Goal: Task Accomplishment & Management: Manage account settings

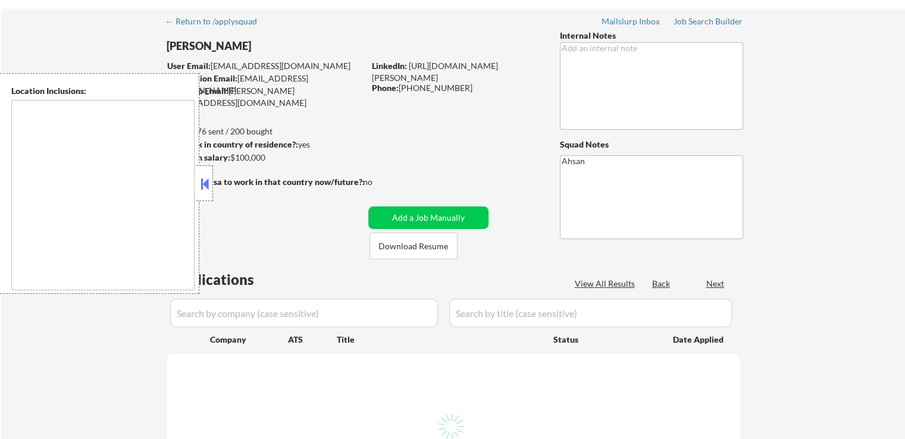
scroll to position [59, 0]
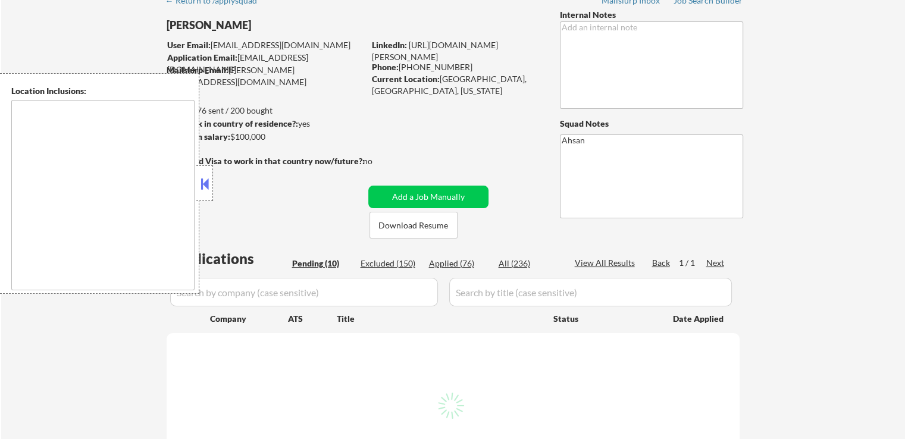
select select ""pending""
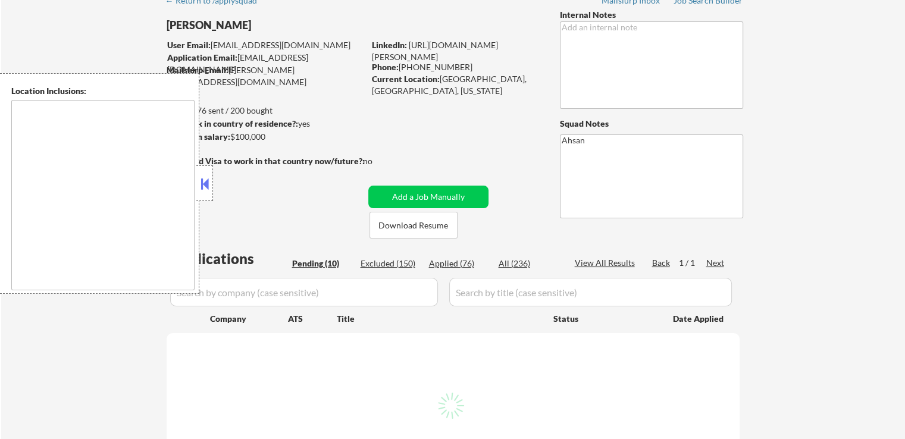
select select ""pending""
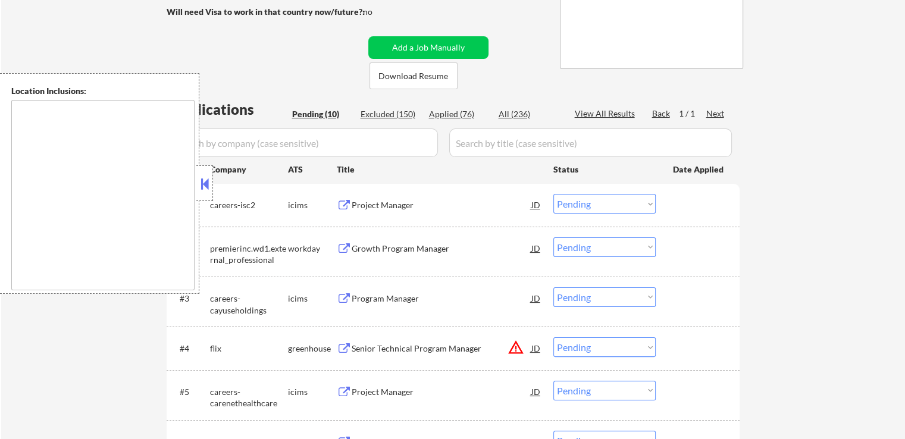
scroll to position [238, 0]
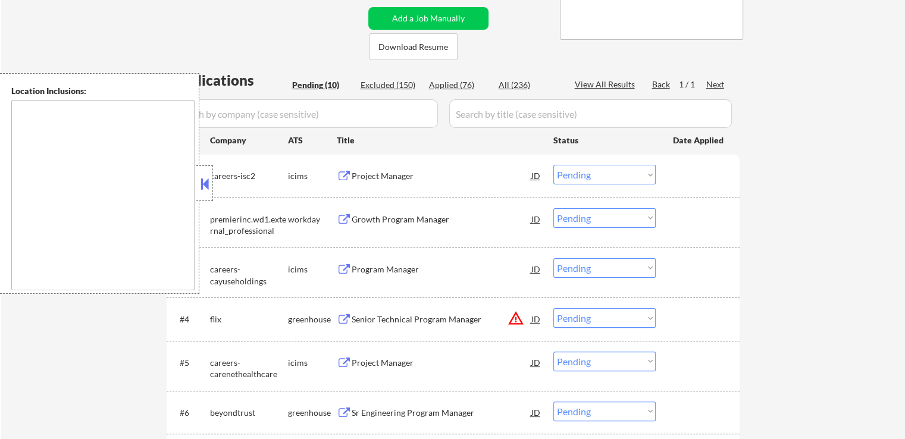
click at [201, 180] on button at bounding box center [204, 184] width 13 height 18
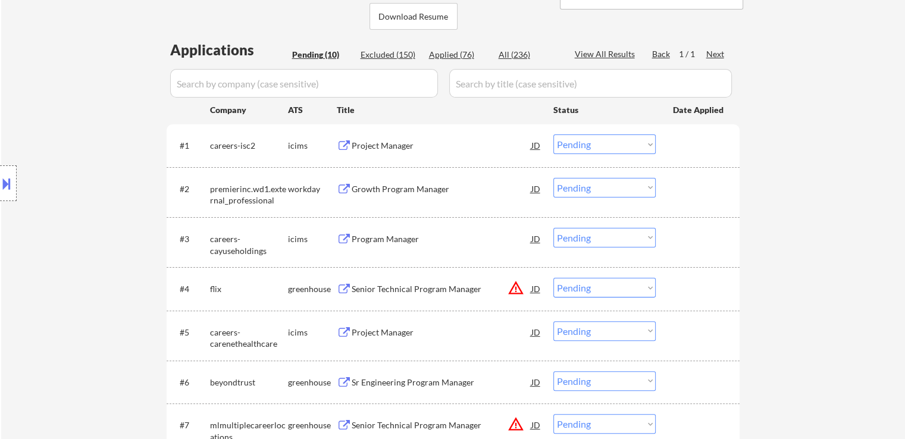
scroll to position [297, 0]
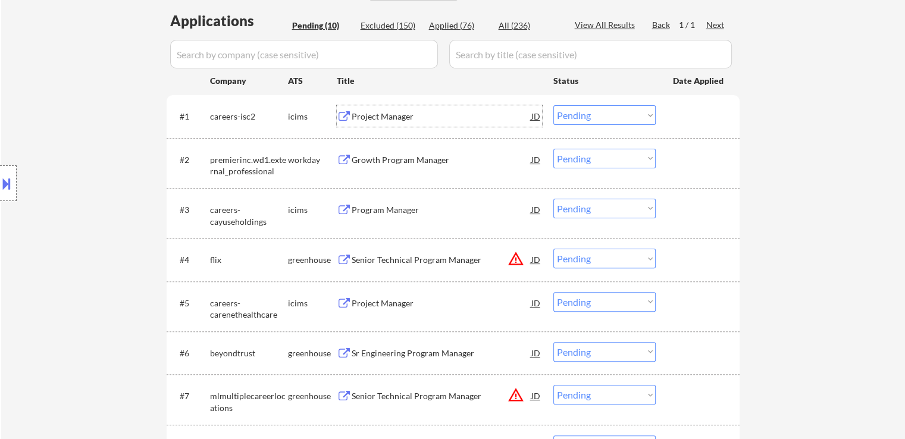
click at [402, 119] on div "Project Manager" at bounding box center [442, 117] width 180 height 12
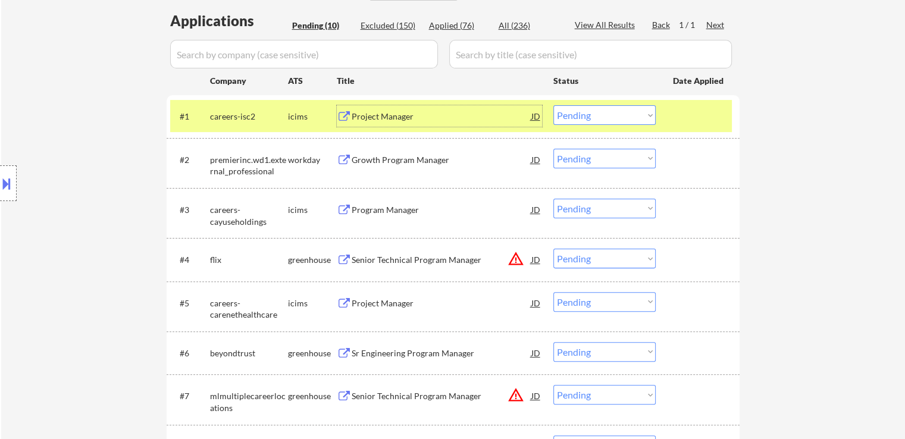
click at [464, 158] on div "Growth Program Manager" at bounding box center [442, 160] width 180 height 12
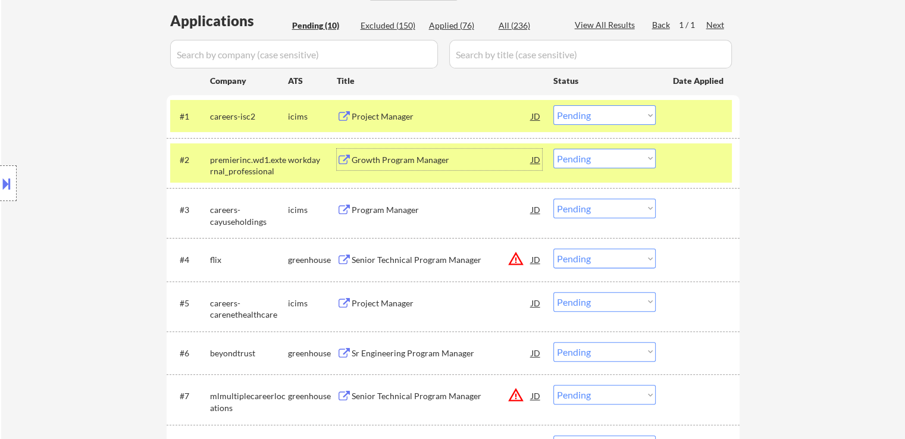
click at [628, 111] on select "Choose an option... Pending Applied Excluded (Questions) Excluded (Expired) Exc…" at bounding box center [604, 115] width 102 height 20
select select ""excluded""
click at [553, 105] on select "Choose an option... Pending Applied Excluded (Questions) Excluded (Expired) Exc…" at bounding box center [604, 115] width 102 height 20
drag, startPoint x: 614, startPoint y: 154, endPoint x: 614, endPoint y: 167, distance: 12.5
click at [614, 158] on select "Choose an option... Pending Applied Excluded (Questions) Excluded (Expired) Exc…" at bounding box center [604, 159] width 102 height 20
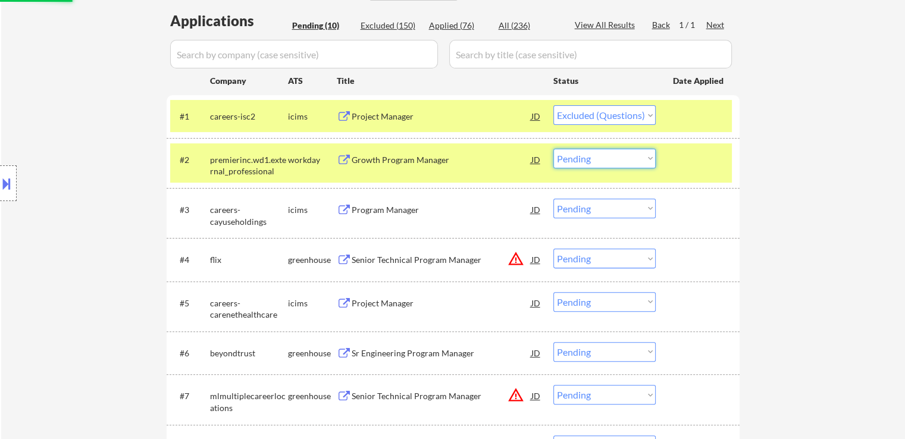
select select ""excluded__expired_""
click at [553, 149] on select "Choose an option... Pending Applied Excluded (Questions) Excluded (Expired) Exc…" at bounding box center [604, 159] width 102 height 20
click at [795, 180] on div "← Return to /applysquad Mailslurp Inbox Job Search Builder [PERSON_NAME] User E…" at bounding box center [453, 181] width 904 height 863
select select ""pending""
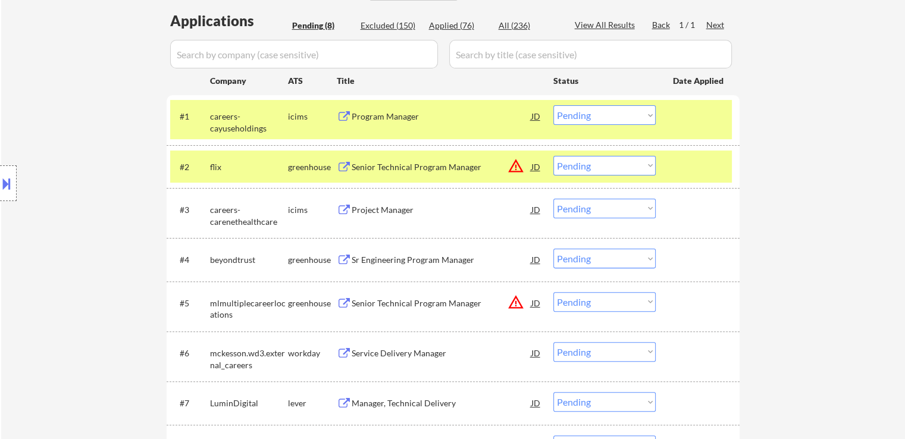
click at [410, 117] on div "Program Manager" at bounding box center [442, 117] width 180 height 12
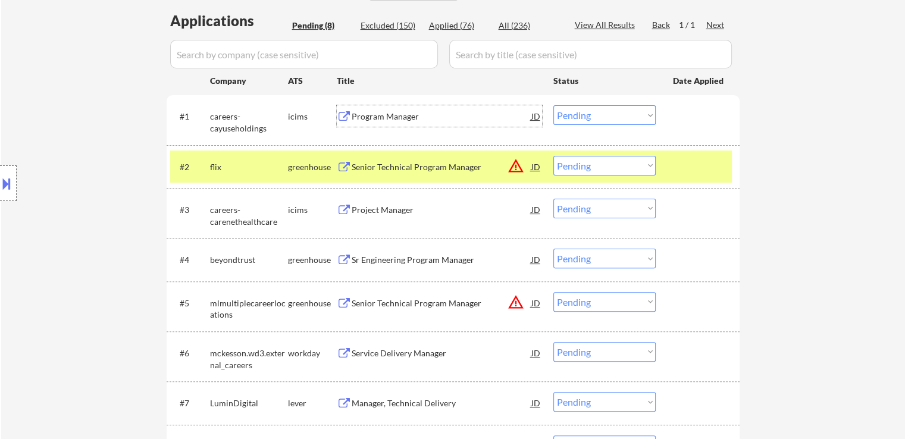
click at [597, 167] on select "Choose an option... Pending Applied Excluded (Questions) Excluded (Expired) Exc…" at bounding box center [604, 166] width 102 height 20
click at [553, 156] on select "Choose an option... Pending Applied Excluded (Questions) Excluded (Expired) Exc…" at bounding box center [604, 166] width 102 height 20
click at [803, 186] on div "← Return to /applysquad Mailslurp Inbox Job Search Builder [PERSON_NAME] User E…" at bounding box center [453, 135] width 904 height 770
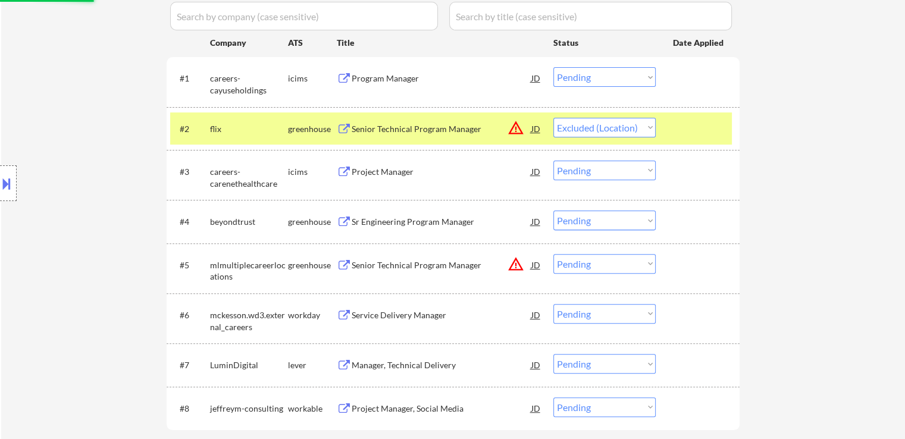
scroll to position [357, 0]
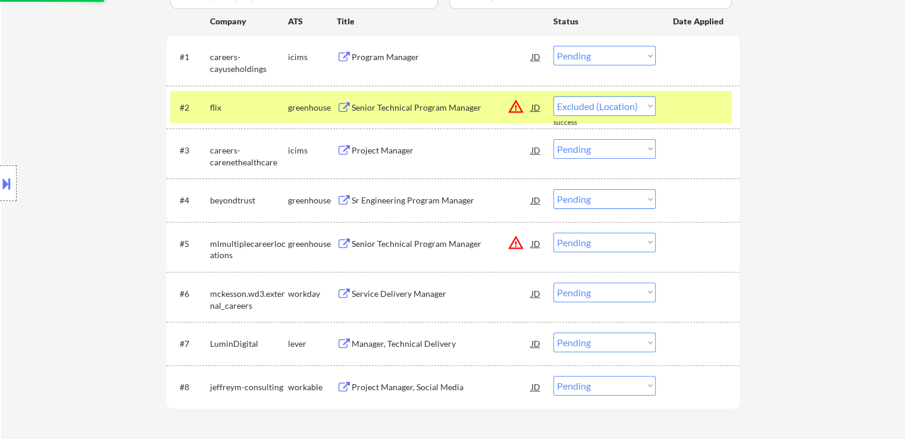
select select ""pending""
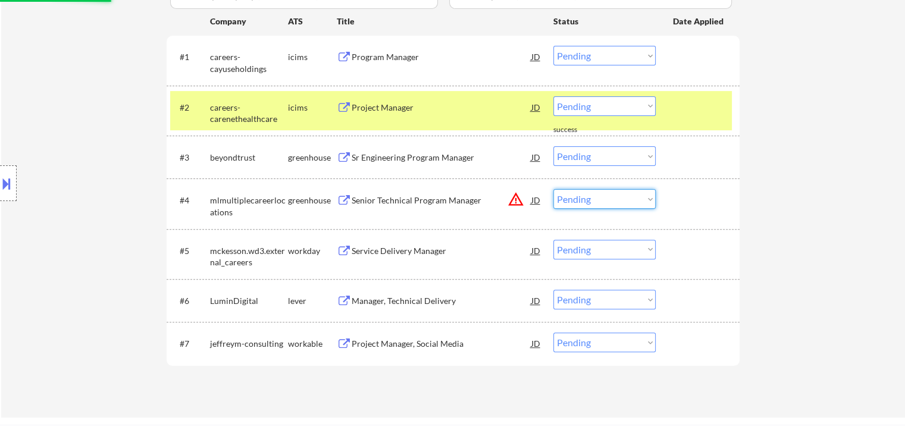
click at [603, 203] on select "Choose an option... Pending Applied Excluded (Questions) Excluded (Expired) Exc…" at bounding box center [604, 199] width 102 height 20
click at [553, 189] on select "Choose an option... Pending Applied Excluded (Questions) Excluded (Expired) Exc…" at bounding box center [604, 199] width 102 height 20
click at [752, 178] on div "← Return to /applysquad Mailslurp Inbox Job Search Builder [PERSON_NAME] User E…" at bounding box center [453, 54] width 904 height 727
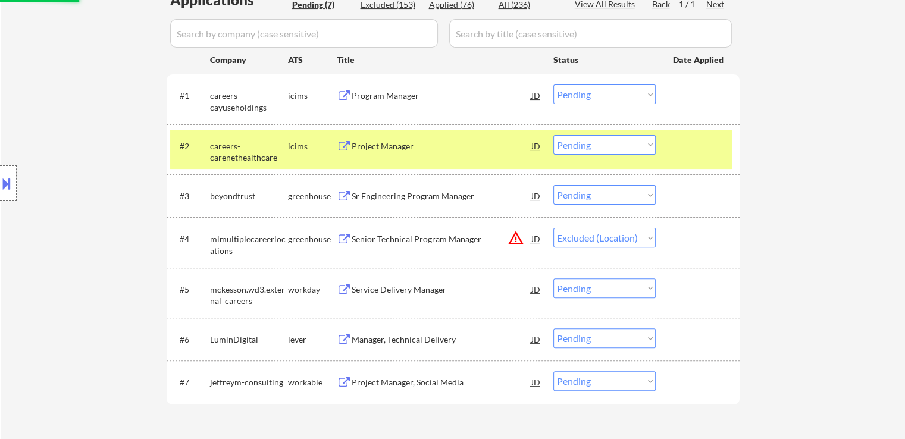
scroll to position [297, 0]
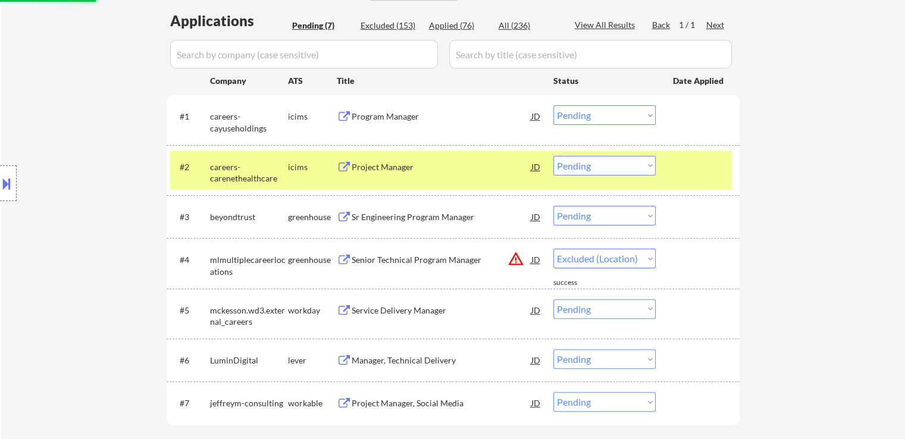
select select ""pending""
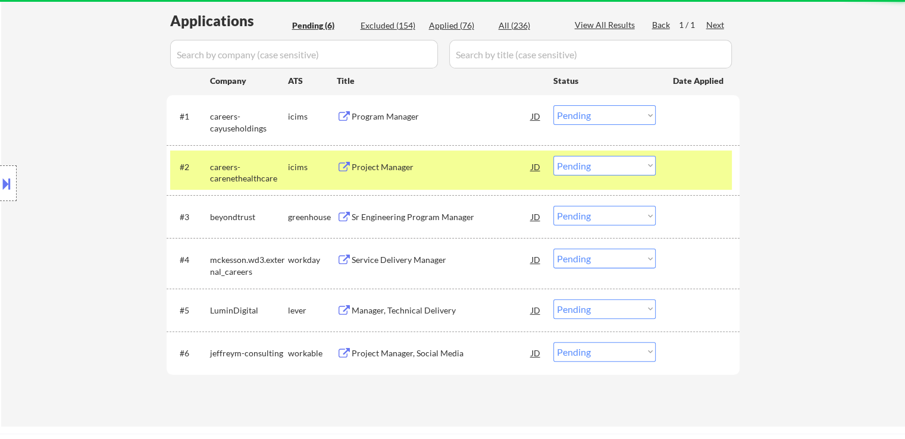
click at [393, 162] on div "Project Manager" at bounding box center [442, 167] width 180 height 12
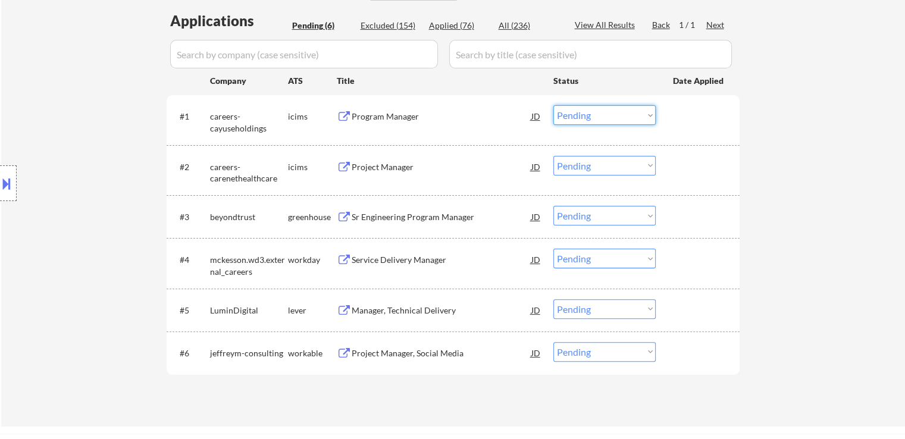
click at [591, 116] on select "Choose an option... Pending Applied Excluded (Questions) Excluded (Expired) Exc…" at bounding box center [604, 115] width 102 height 20
click at [553, 105] on select "Choose an option... Pending Applied Excluded (Questions) Excluded (Expired) Exc…" at bounding box center [604, 115] width 102 height 20
click at [765, 155] on div "← Return to /applysquad Mailslurp Inbox Job Search Builder [PERSON_NAME] User E…" at bounding box center [453, 88] width 904 height 676
select select ""pending""
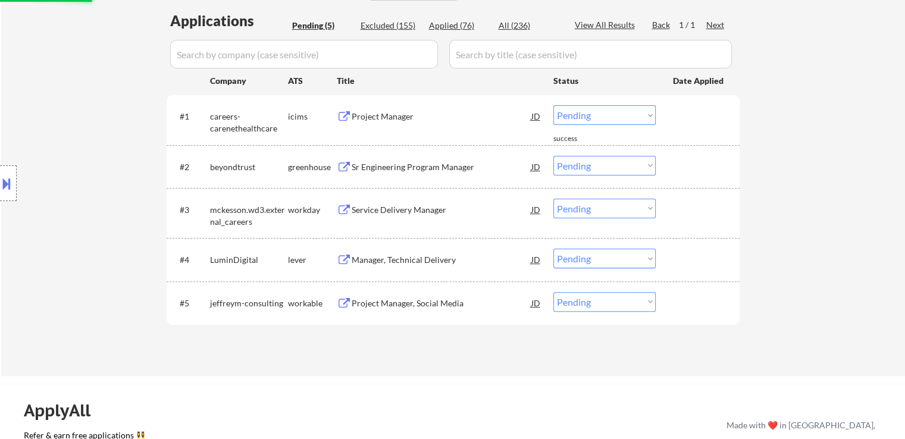
click at [447, 167] on div "Sr Engineering Program Manager" at bounding box center [442, 167] width 180 height 12
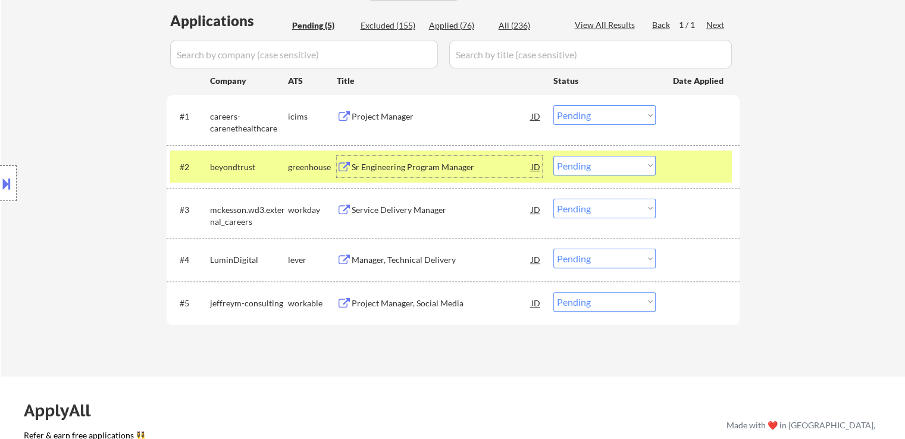
click at [608, 167] on select "Choose an option... Pending Applied Excluded (Questions) Excluded (Expired) Exc…" at bounding box center [604, 166] width 102 height 20
click at [553, 156] on select "Choose an option... Pending Applied Excluded (Questions) Excluded (Expired) Exc…" at bounding box center [604, 166] width 102 height 20
click at [446, 212] on div "Service Delivery Manager" at bounding box center [442, 210] width 180 height 12
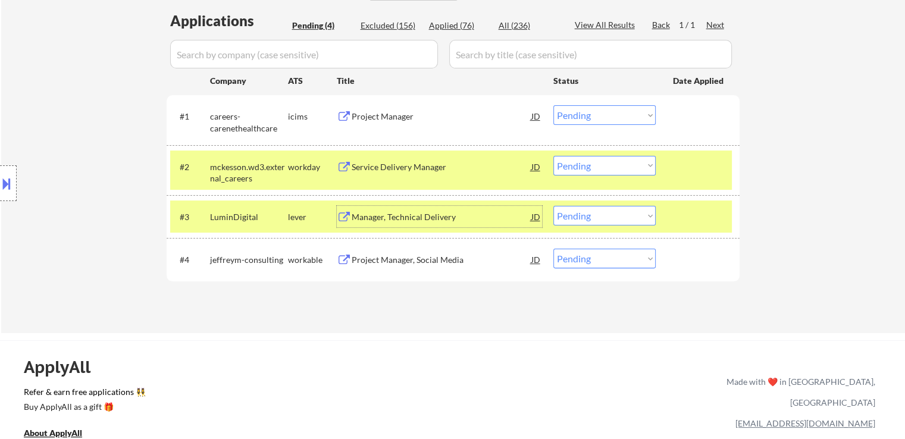
click at [583, 165] on select "Choose an option... Pending Applied Excluded (Questions) Excluded (Expired) Exc…" at bounding box center [604, 166] width 102 height 20
click at [553, 156] on select "Choose an option... Pending Applied Excluded (Questions) Excluded (Expired) Exc…" at bounding box center [604, 166] width 102 height 20
click at [459, 222] on div "Manager, Technical Delivery" at bounding box center [442, 216] width 180 height 21
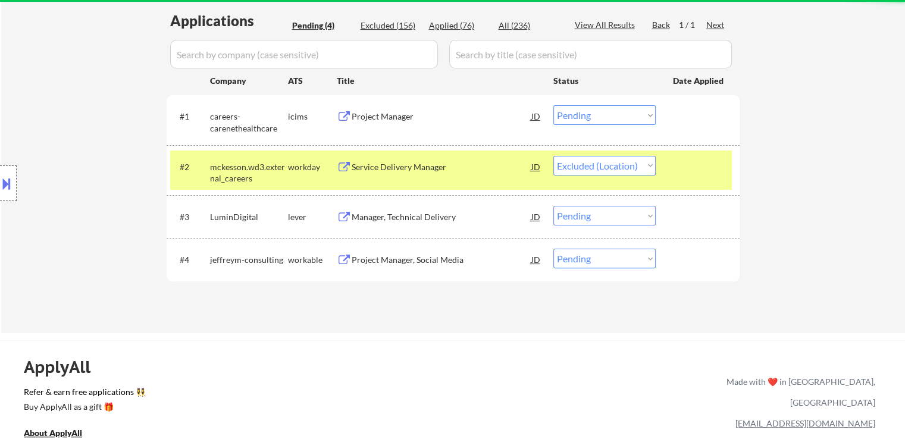
select select ""pending""
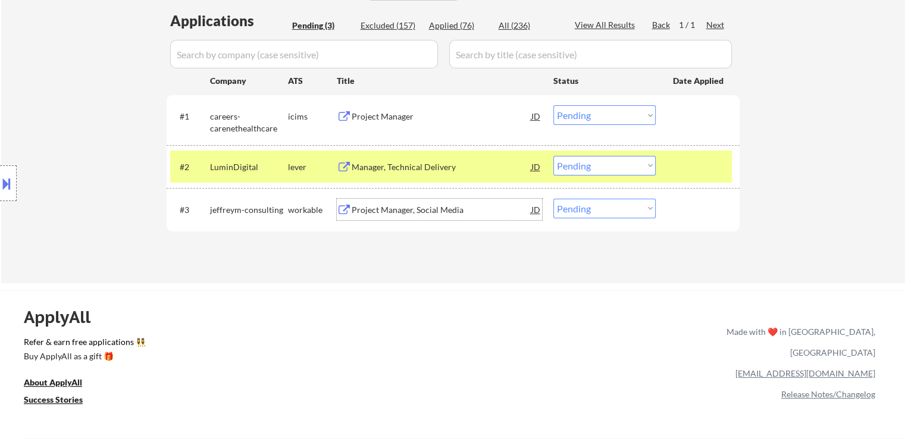
click at [441, 172] on div "Manager, Technical Delivery" at bounding box center [442, 167] width 180 height 12
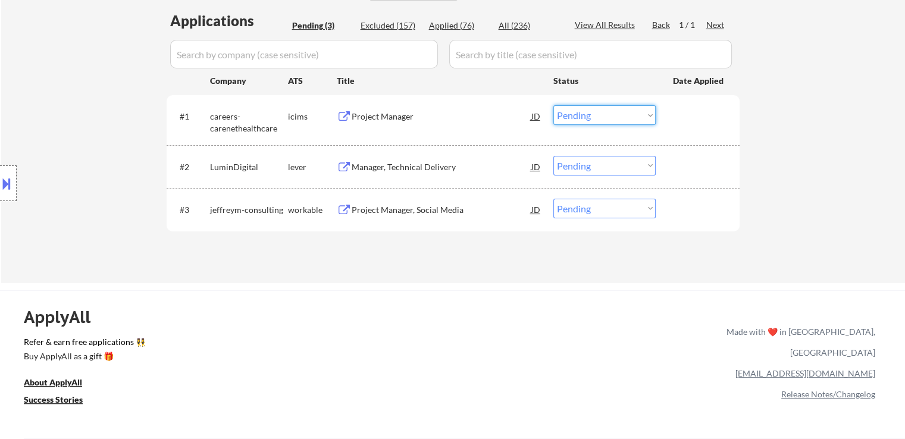
drag, startPoint x: 581, startPoint y: 112, endPoint x: 586, endPoint y: 124, distance: 13.3
click at [581, 112] on select "Choose an option... Pending Applied Excluded (Questions) Excluded (Expired) Exc…" at bounding box center [604, 115] width 102 height 20
click at [553, 105] on select "Choose an option... Pending Applied Excluded (Questions) Excluded (Expired) Exc…" at bounding box center [604, 115] width 102 height 20
click at [443, 206] on div "Project Manager, Social Media" at bounding box center [442, 210] width 180 height 12
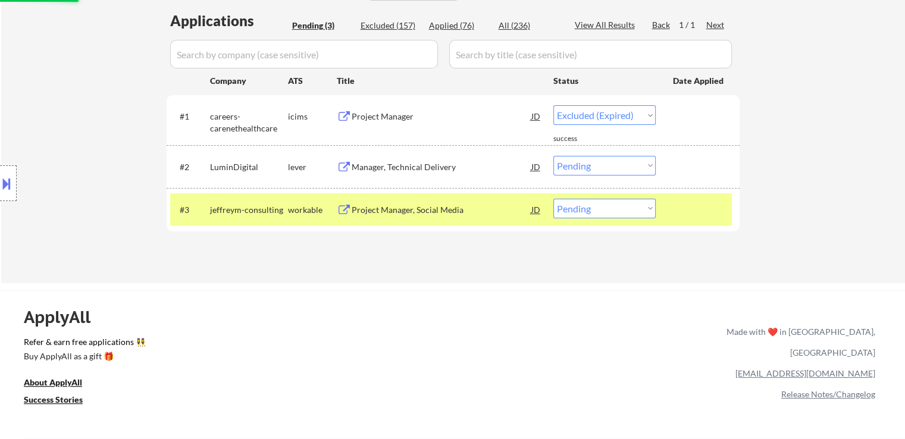
select select ""pending""
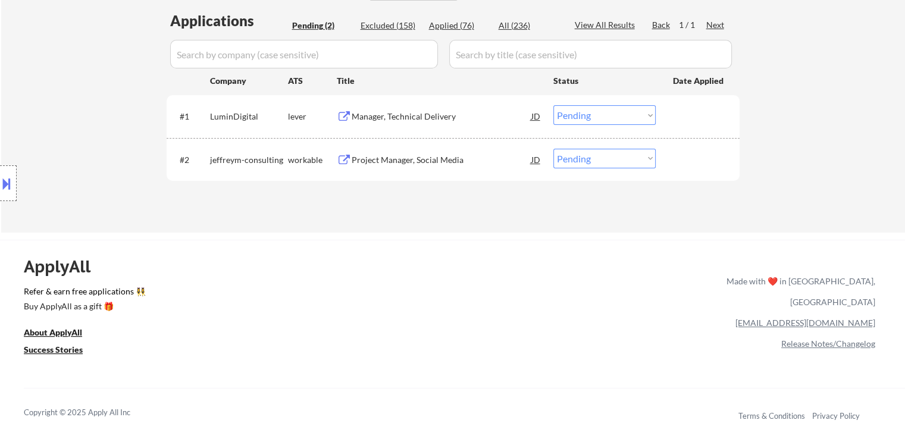
click at [589, 155] on select "Choose an option... Pending Applied Excluded (Questions) Excluded (Expired) Exc…" at bounding box center [604, 159] width 102 height 20
select select ""excluded__salary_""
click at [553, 149] on select "Choose an option... Pending Applied Excluded (Questions) Excluded (Expired) Exc…" at bounding box center [604, 159] width 102 height 20
click at [547, 284] on div "ApplyAll Refer & earn free applications 👯‍♀️ Buy ApplyAll as a gift 🎁 About App…" at bounding box center [452, 342] width 905 height 189
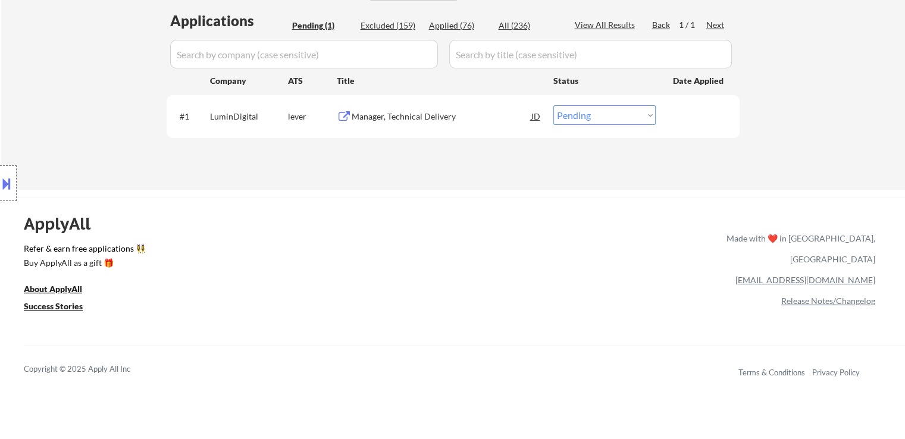
click at [586, 116] on select "Choose an option... Pending Applied Excluded (Questions) Excluded (Expired) Exc…" at bounding box center [604, 115] width 102 height 20
select select ""excluded""
click at [553, 105] on select "Choose an option... Pending Applied Excluded (Questions) Excluded (Expired) Exc…" at bounding box center [604, 115] width 102 height 20
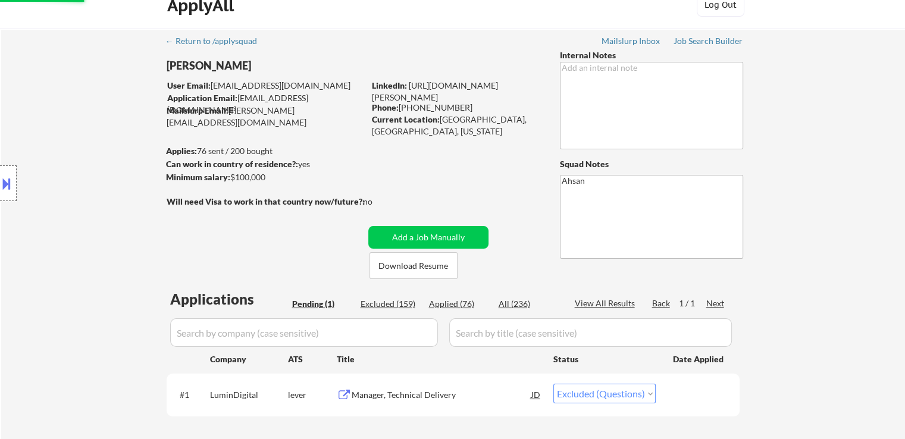
scroll to position [0, 0]
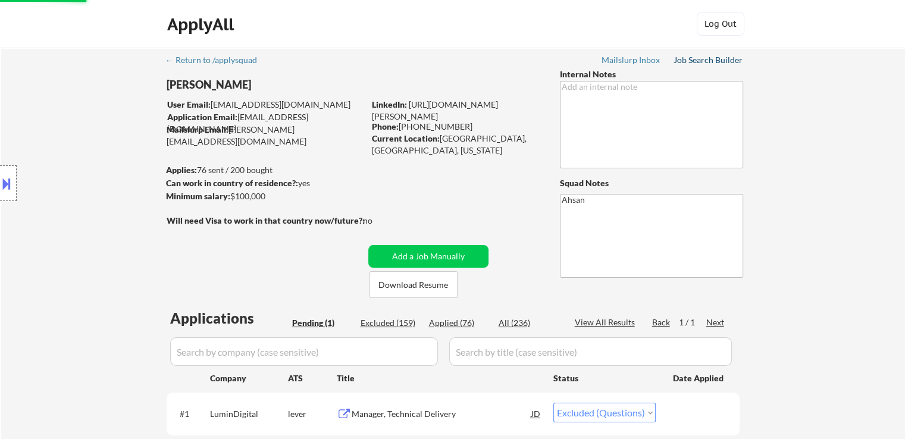
click at [697, 62] on div "Job Search Builder" at bounding box center [708, 60] width 70 height 8
